Goal: Information Seeking & Learning: Learn about a topic

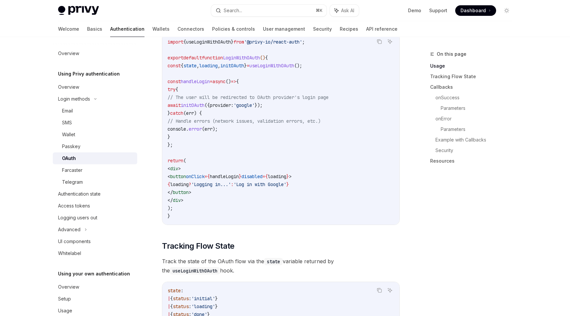
scroll to position [410, 0]
click at [262, 11] on button "Search... ⌘ K" at bounding box center [268, 11] width 115 height 12
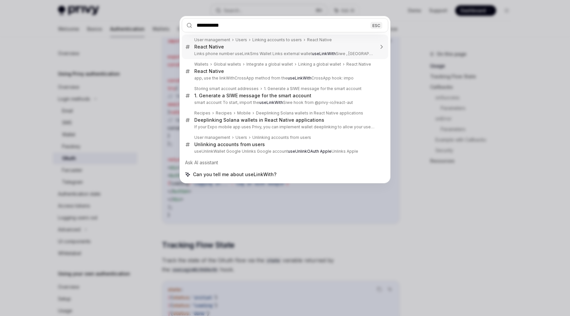
type input "**********"
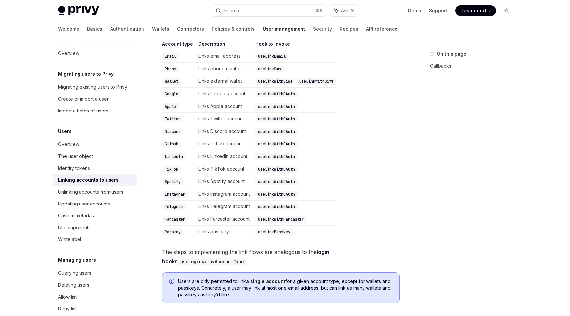
scroll to position [156, 0]
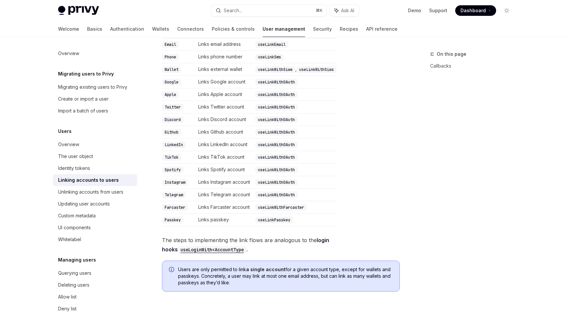
click at [210, 246] on code "useLoginWith<AccountType" at bounding box center [212, 249] width 69 height 7
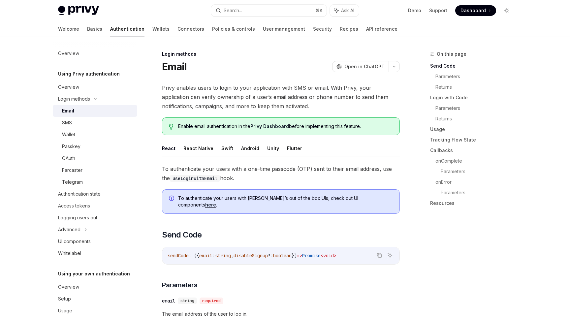
click at [191, 146] on button "React Native" at bounding box center [198, 149] width 30 height 16
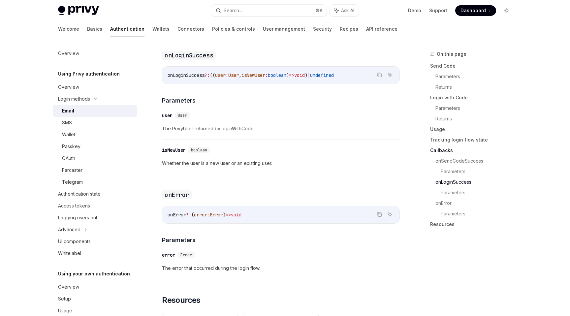
scroll to position [1145, 0]
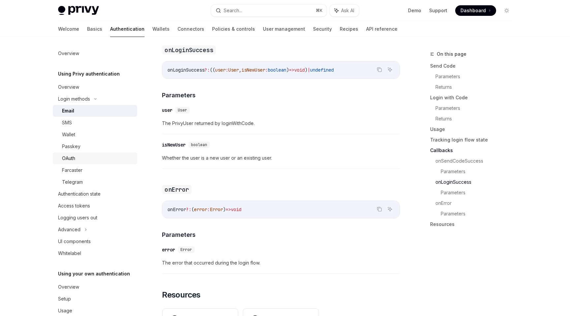
click at [86, 156] on div "OAuth" at bounding box center [97, 158] width 71 height 8
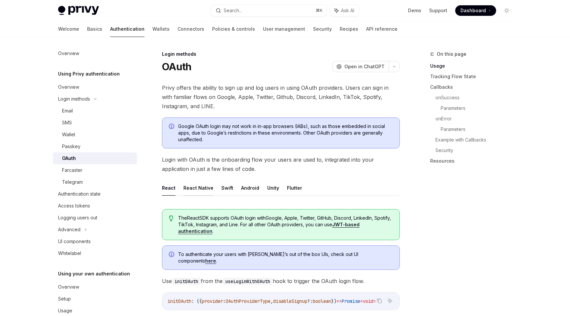
click at [201, 192] on button "React Native" at bounding box center [198, 188] width 30 height 16
type textarea "*"
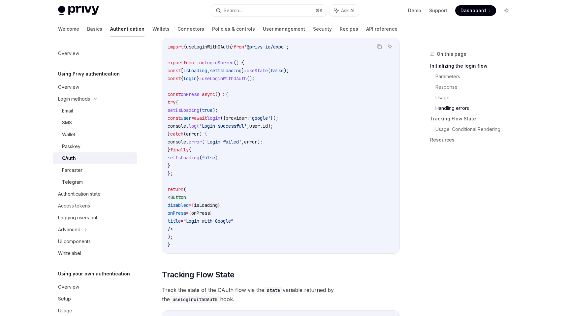
scroll to position [790, 0]
